Goal: Entertainment & Leisure: Consume media (video, audio)

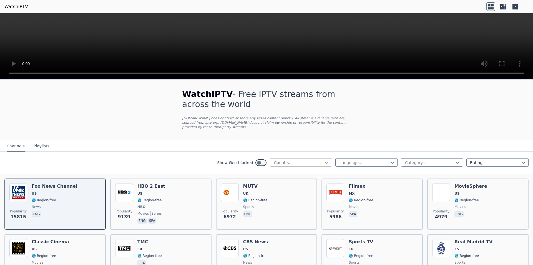
click at [324, 160] on icon at bounding box center [327, 163] width 6 height 6
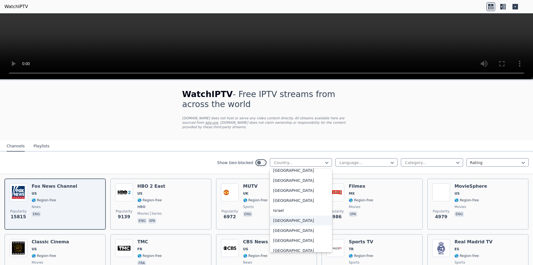
scroll to position [864, 0]
click at [273, 173] on div "[GEOGRAPHIC_DATA]" at bounding box center [301, 171] width 62 height 10
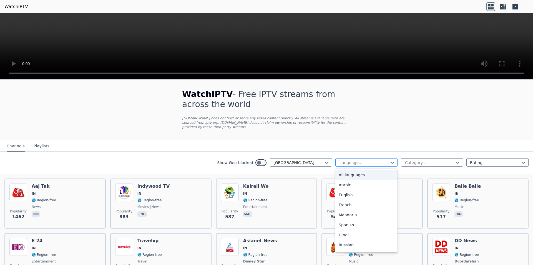
click at [370, 160] on div at bounding box center [364, 163] width 51 height 6
click at [426, 160] on div at bounding box center [430, 163] width 51 height 6
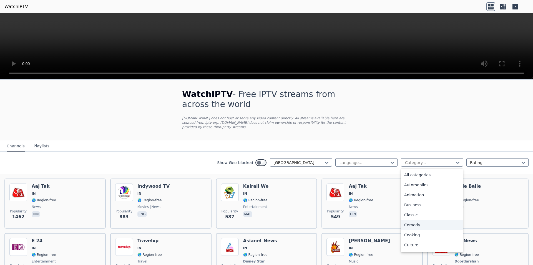
click at [420, 221] on div "Comedy" at bounding box center [432, 225] width 62 height 10
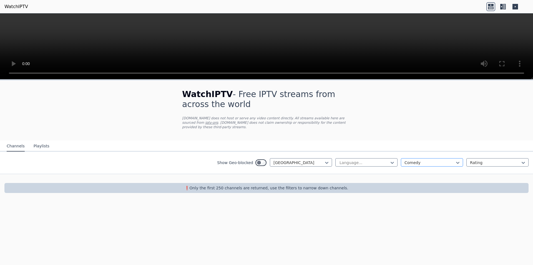
click at [424, 160] on div at bounding box center [430, 163] width 51 height 6
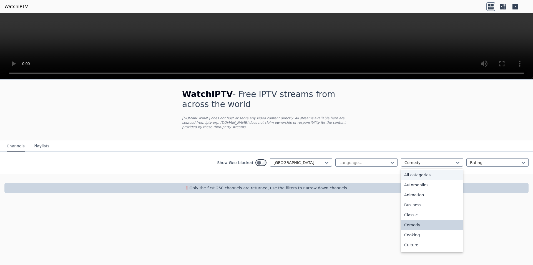
click at [424, 170] on div "All categories" at bounding box center [432, 175] width 62 height 10
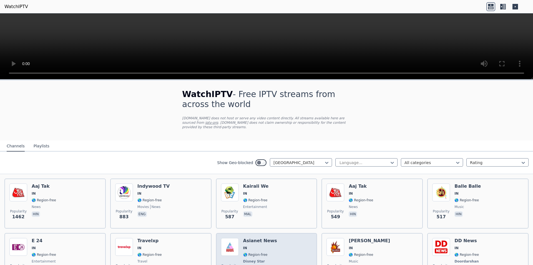
scroll to position [28, 0]
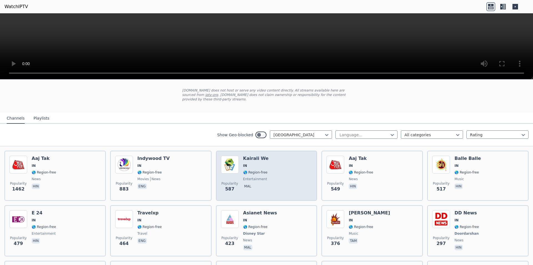
click at [283, 170] on div "Popularity 587 Kairali We IN 🌎 Region-free entertainment mal" at bounding box center [266, 176] width 91 height 40
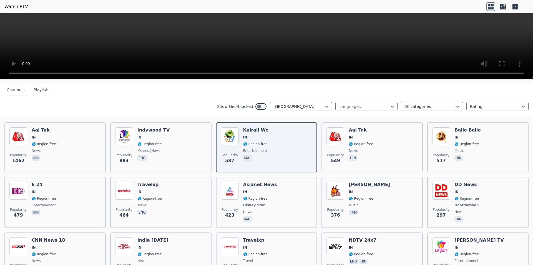
scroll to position [0, 0]
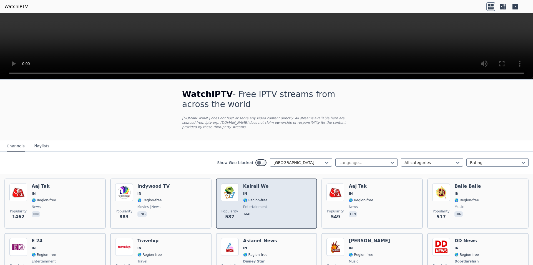
click at [263, 198] on span "🌎 Region-free" at bounding box center [255, 200] width 24 height 4
